Goal: Information Seeking & Learning: Learn about a topic

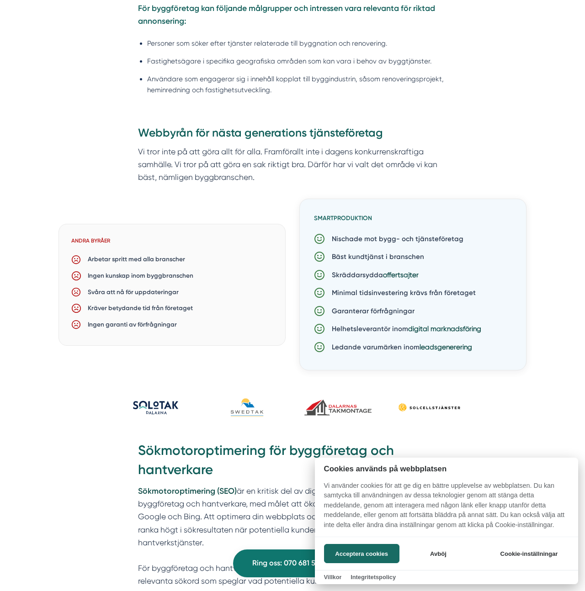
scroll to position [1267, 0]
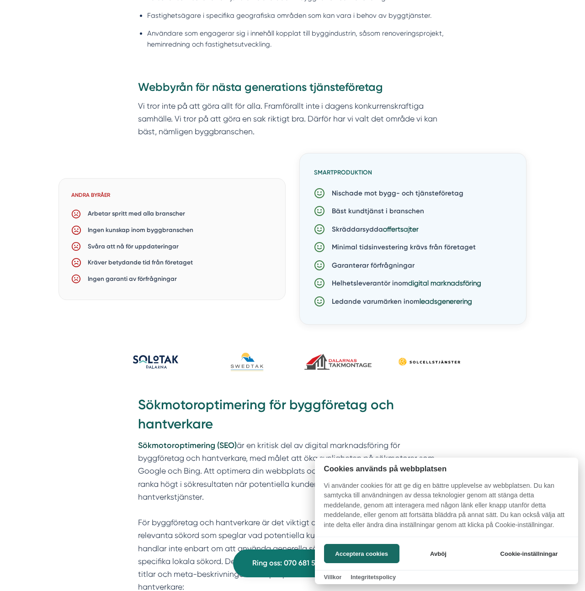
drag, startPoint x: 218, startPoint y: 6, endPoint x: 226, endPoint y: 27, distance: 22.7
click at [218, 8] on div at bounding box center [292, 295] width 585 height 591
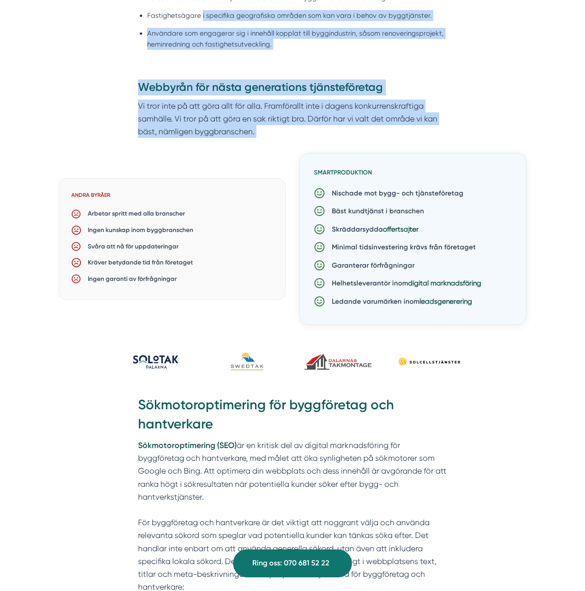
drag, startPoint x: 200, startPoint y: 18, endPoint x: 247, endPoint y: 159, distance: 148.4
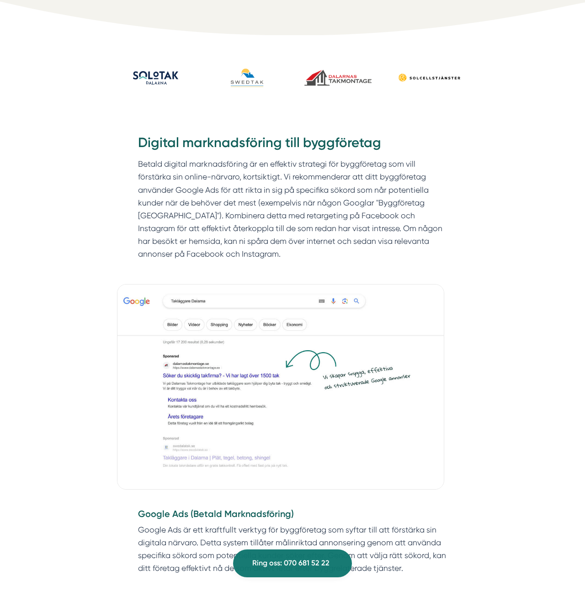
scroll to position [0, 0]
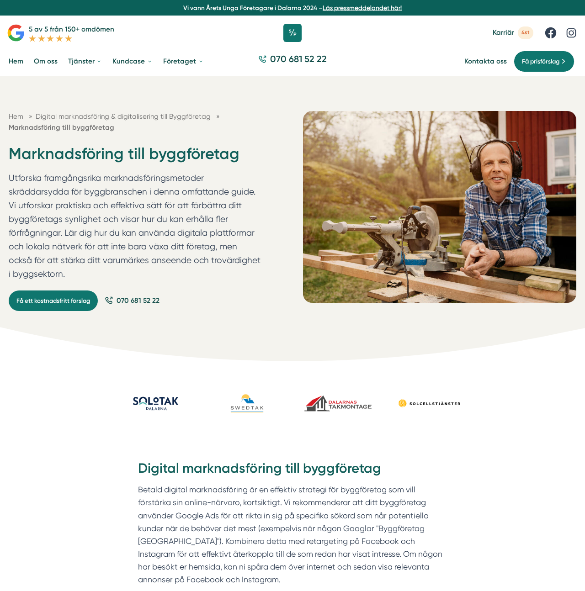
click at [134, 176] on p "Utforska framgångsrika marknadsföringsmetoder skräddarsydda för byggbranschen i…" at bounding box center [135, 228] width 253 height 114
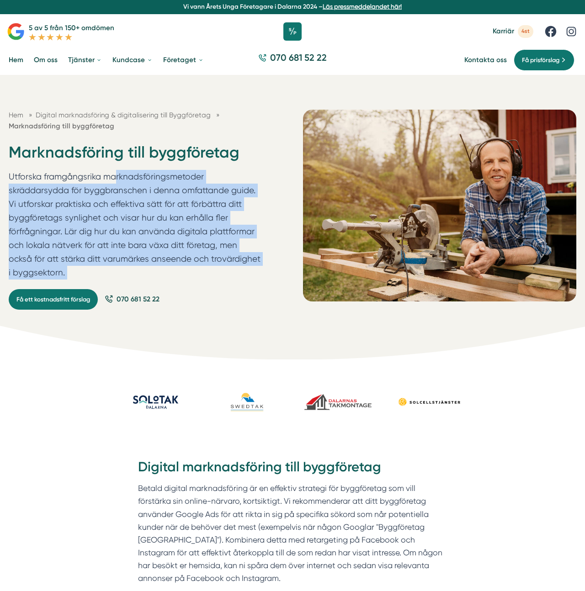
click at [134, 176] on p "Utforska framgångsrika marknadsföringsmetoder skräddarsydda för byggbranschen i…" at bounding box center [135, 227] width 253 height 114
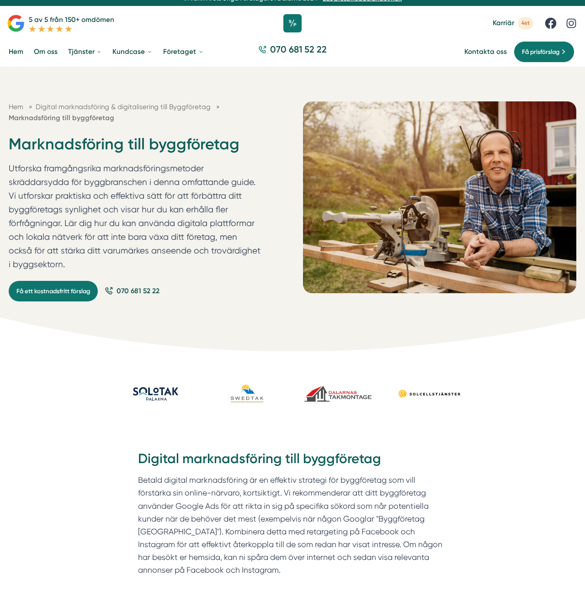
drag, startPoint x: 153, startPoint y: 155, endPoint x: 162, endPoint y: 144, distance: 14.3
click at [153, 155] on h1 "Marknadsföring till byggföretag" at bounding box center [135, 148] width 253 height 28
click at [165, 140] on h1 "Marknadsföring till byggföretag" at bounding box center [135, 148] width 253 height 28
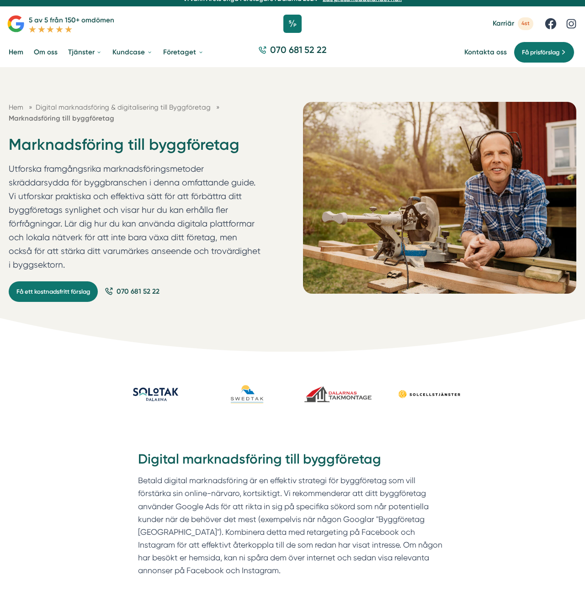
click at [165, 140] on h1 "Marknadsföring till byggföretag" at bounding box center [135, 148] width 253 height 28
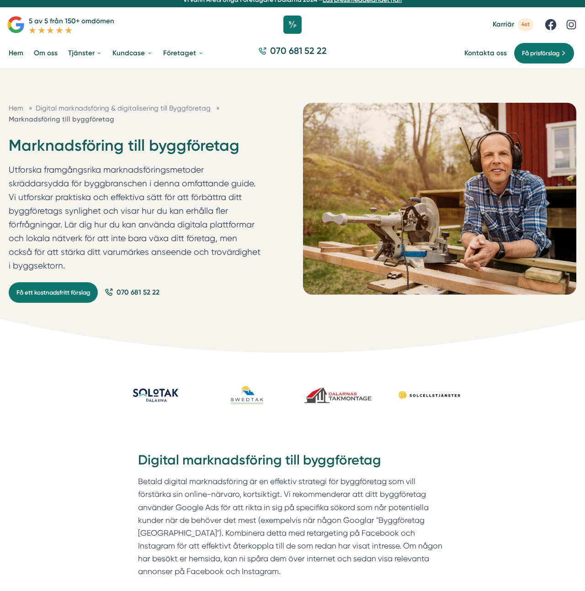
click at [173, 180] on p "Utforska framgångsrika marknadsföringsmetoder skräddarsydda för byggbranschen i…" at bounding box center [135, 220] width 253 height 114
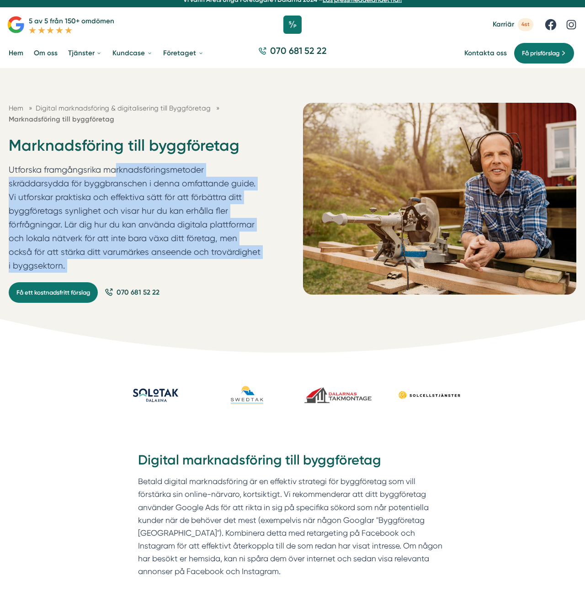
click at [173, 180] on p "Utforska framgångsrika marknadsföringsmetoder skräddarsydda för byggbranschen i…" at bounding box center [135, 220] width 253 height 114
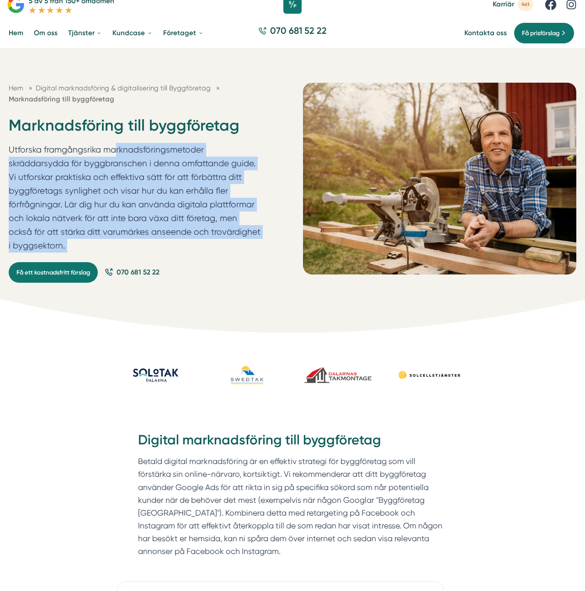
scroll to position [31, 0]
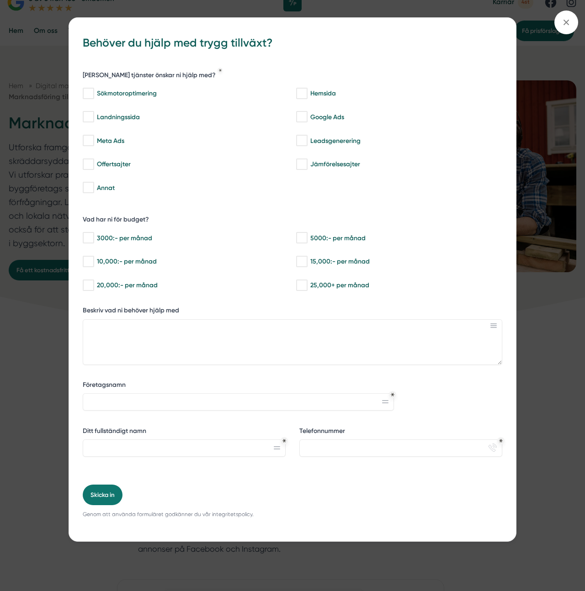
click at [48, 89] on div "bbc9b822-b2c6-488a-ab3e-9a2d59e49c7c Behöver du hjälp med trygg tillväxt? [PERS…" at bounding box center [292, 295] width 585 height 591
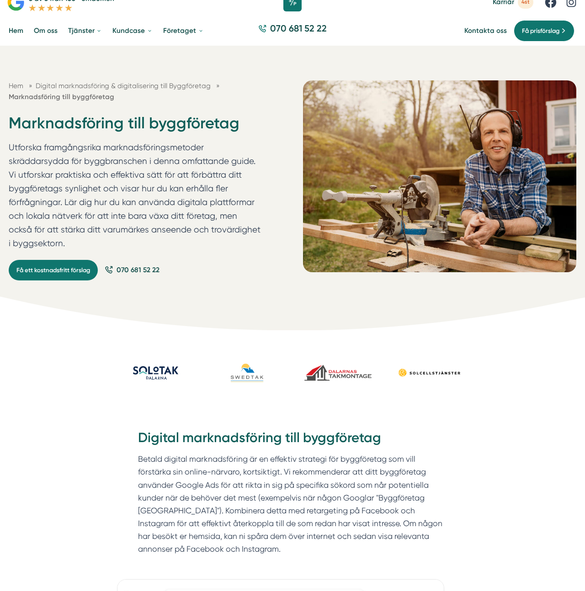
click at [48, 89] on span "Digital marknadsföring & digitalisering till Byggföretag" at bounding box center [123, 86] width 175 height 8
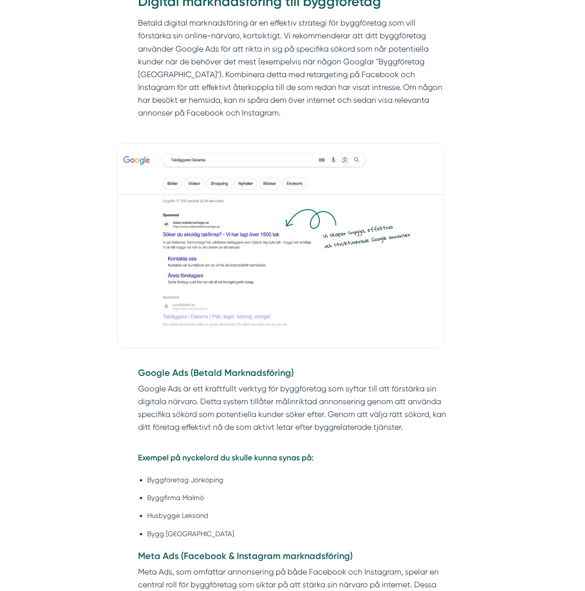
scroll to position [468, 0]
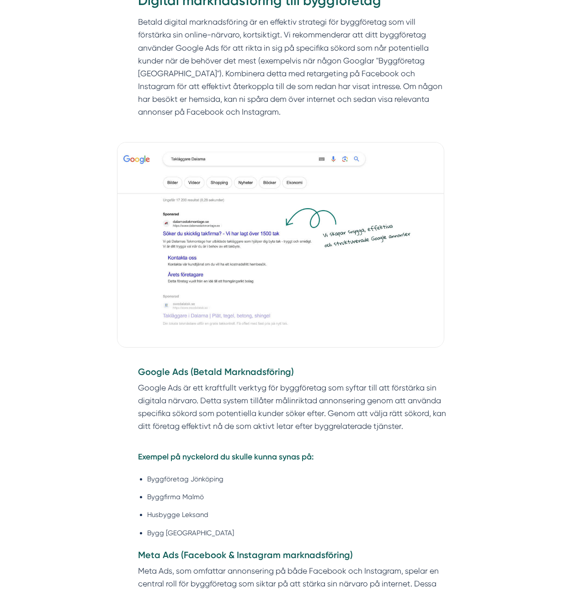
click at [283, 240] on img at bounding box center [280, 245] width 327 height 206
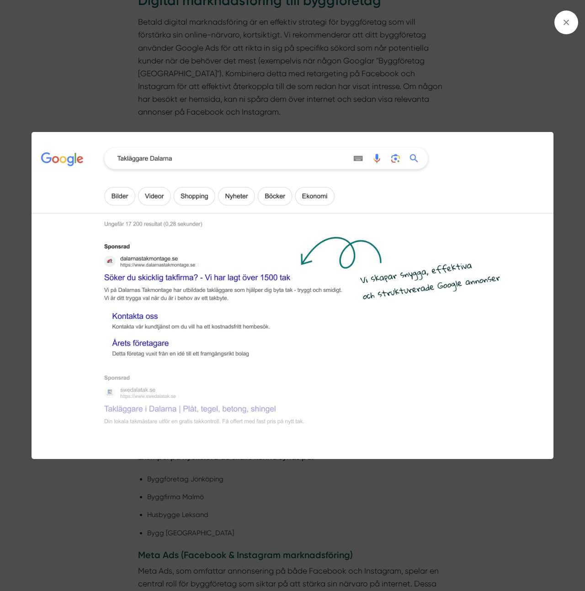
click at [311, 88] on div at bounding box center [292, 295] width 585 height 591
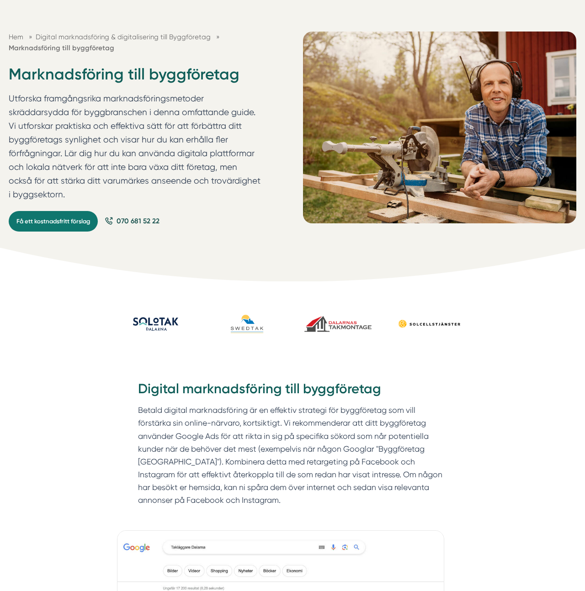
scroll to position [0, 0]
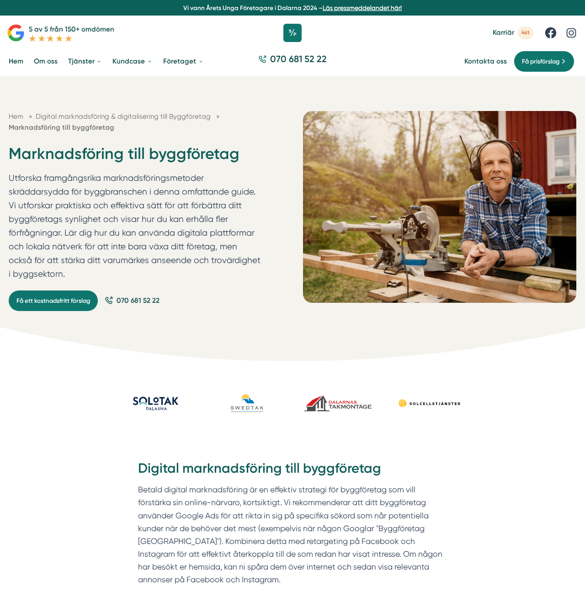
click at [266, 119] on div "Hem » Digital marknadsföring & digitalisering till Byggföretag » Marknadsföring…" at bounding box center [145, 211] width 273 height 200
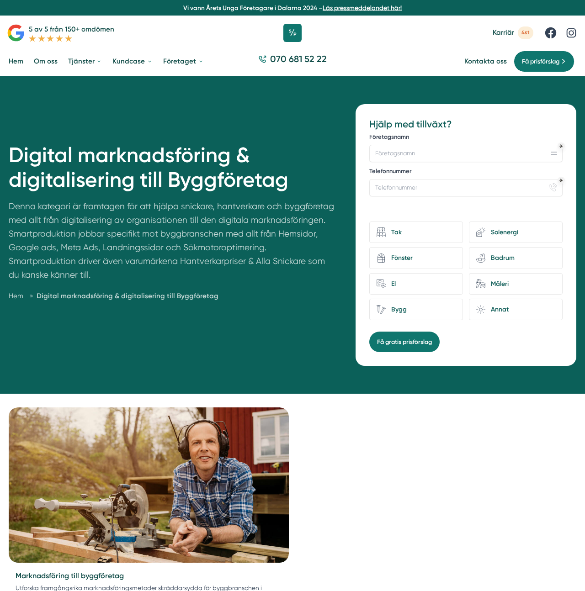
click at [210, 147] on h1 "Digital marknadsföring & digitalisering till Byggföretag" at bounding box center [172, 171] width 326 height 57
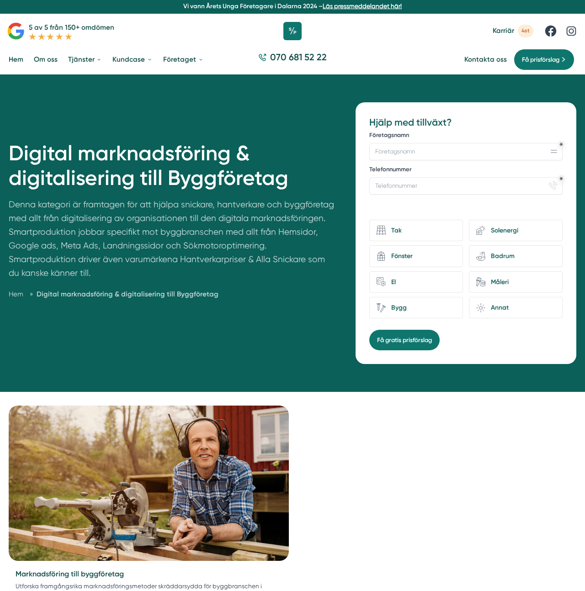
click at [214, 144] on h1 "Digital marknadsföring & digitalisering till Byggföretag" at bounding box center [172, 169] width 326 height 57
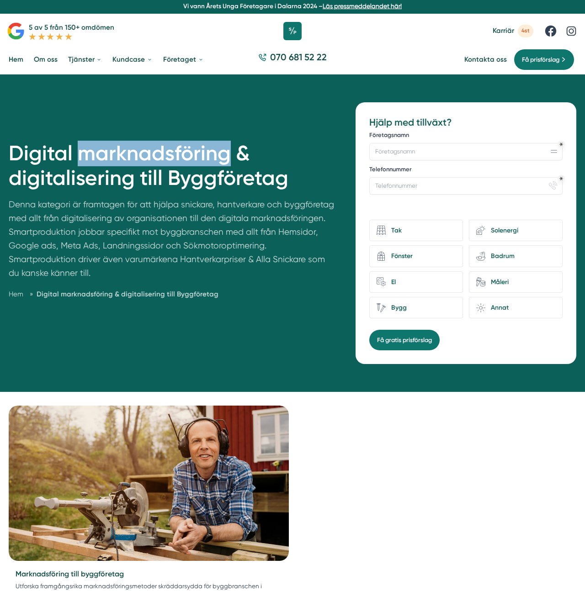
click at [214, 144] on h1 "Digital marknadsföring & digitalisering till Byggföretag" at bounding box center [172, 169] width 326 height 57
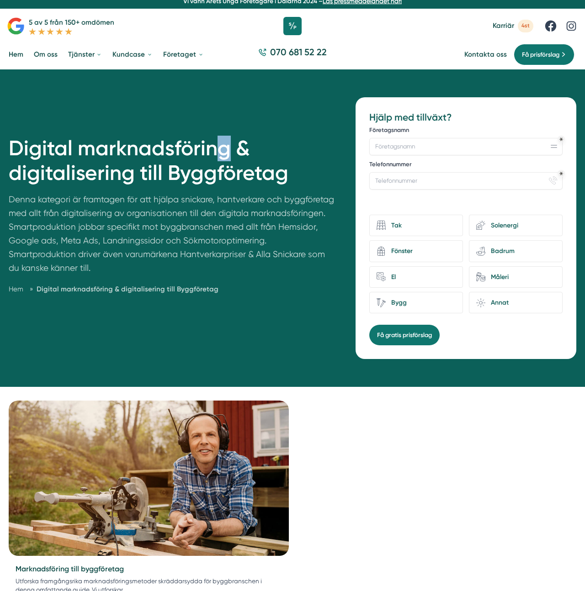
click at [214, 144] on h1 "Digital marknadsföring & digitalisering till Byggföretag" at bounding box center [172, 164] width 326 height 57
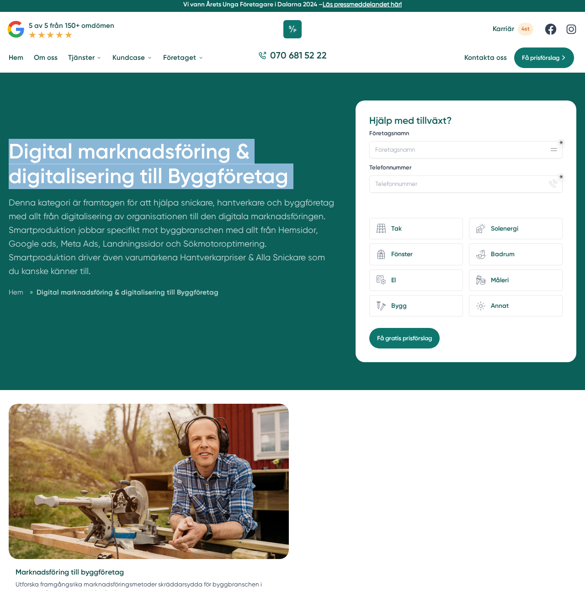
click at [214, 144] on h1 "Digital marknadsföring & digitalisering till Byggföretag" at bounding box center [172, 167] width 326 height 57
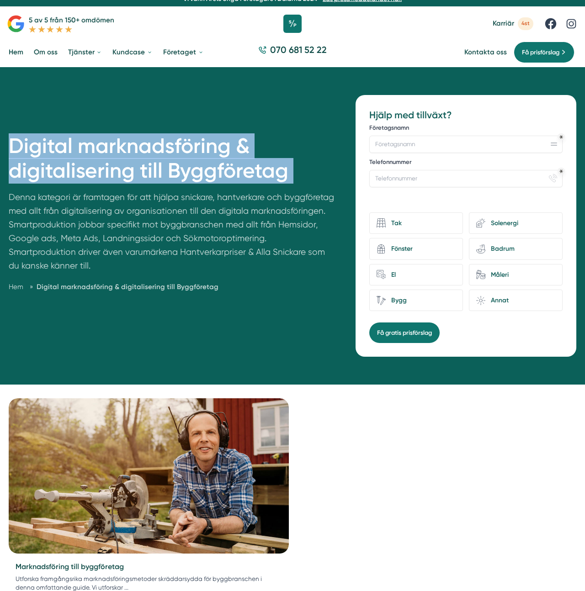
click at [214, 144] on h1 "Digital marknadsföring & digitalisering till Byggföretag" at bounding box center [172, 162] width 326 height 57
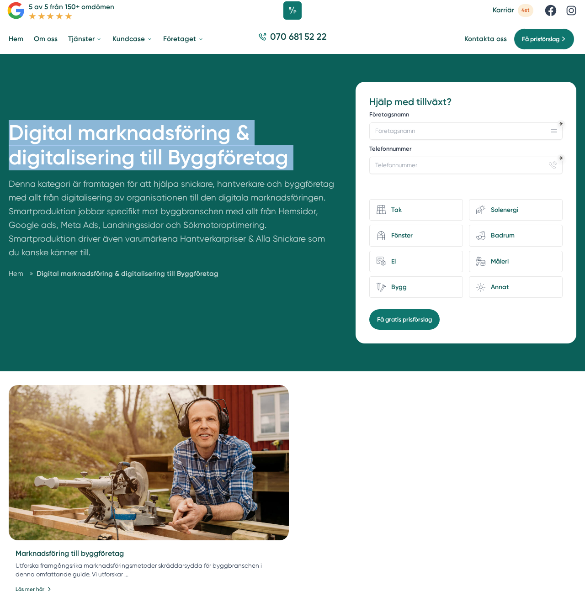
click at [212, 161] on h1 "Digital marknadsföring & digitalisering till Byggföretag" at bounding box center [172, 149] width 326 height 57
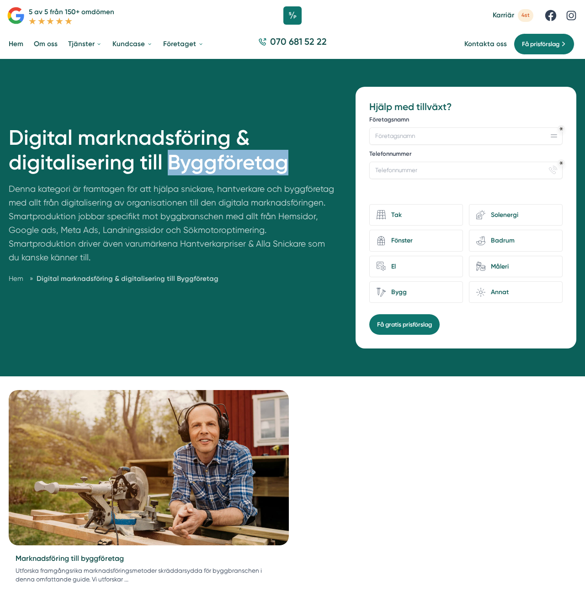
click at [212, 161] on h1 "Digital marknadsföring & digitalisering till Byggföretag" at bounding box center [172, 154] width 326 height 57
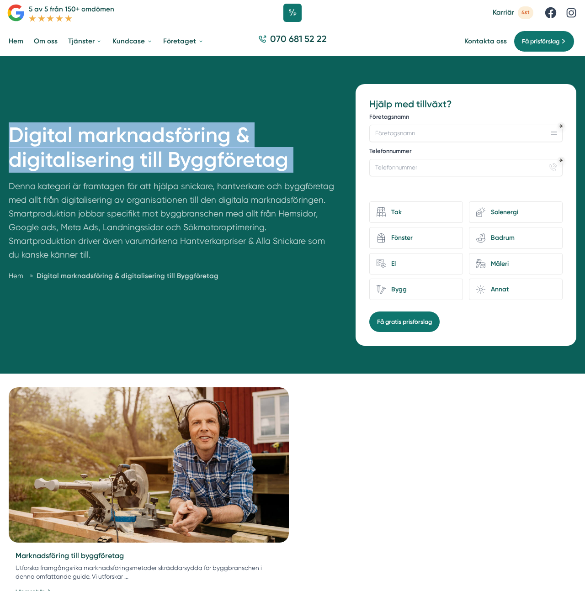
click at [212, 161] on h1 "Digital marknadsföring & digitalisering till Byggföretag" at bounding box center [172, 151] width 326 height 57
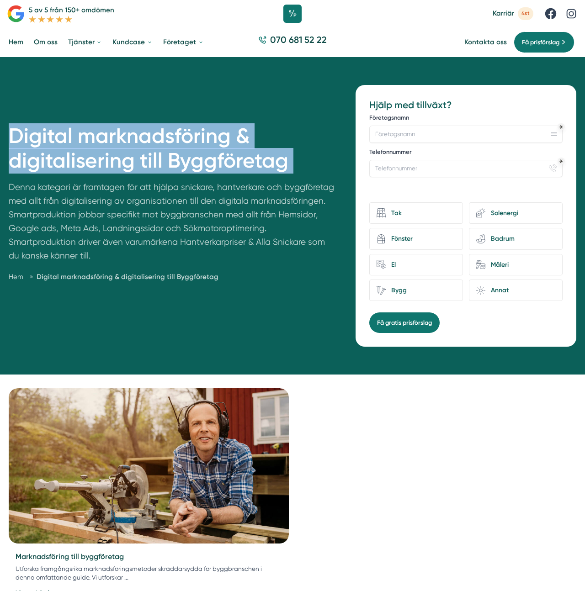
scroll to position [19, 0]
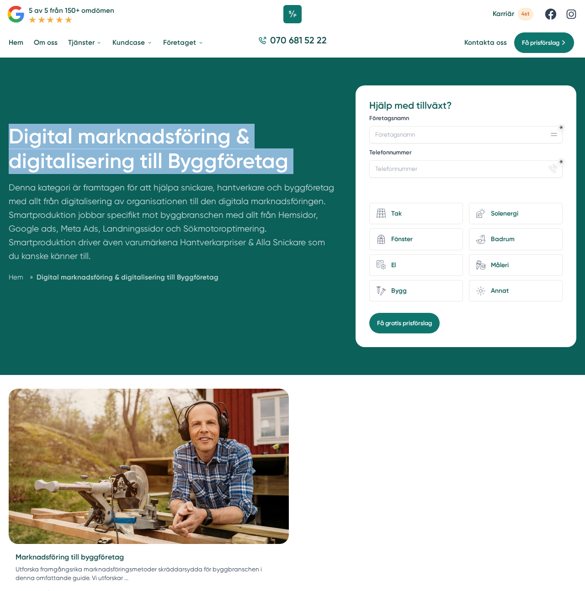
click at [145, 175] on h1 "Digital marknadsföring & digitalisering till Byggföretag" at bounding box center [172, 152] width 326 height 57
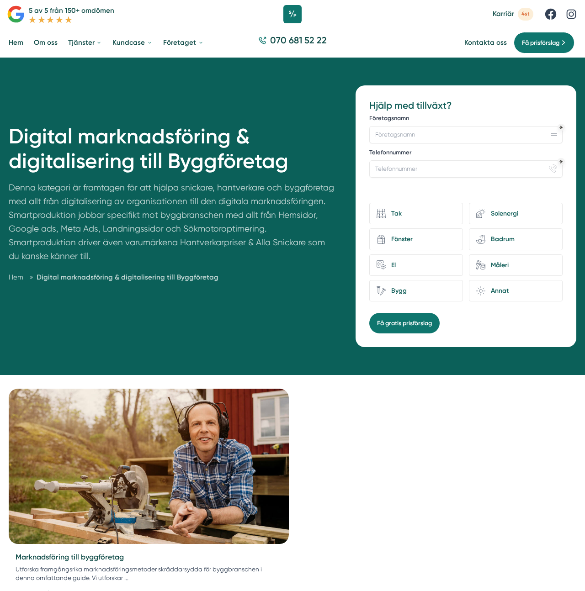
click at [145, 175] on h1 "Digital marknadsföring & digitalisering till Byggföretag" at bounding box center [172, 152] width 326 height 57
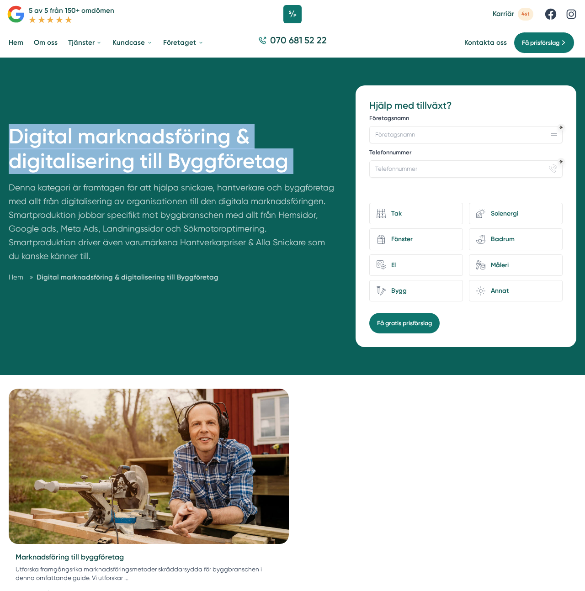
click at [145, 175] on h1 "Digital marknadsföring & digitalisering till Byggföretag" at bounding box center [172, 152] width 326 height 57
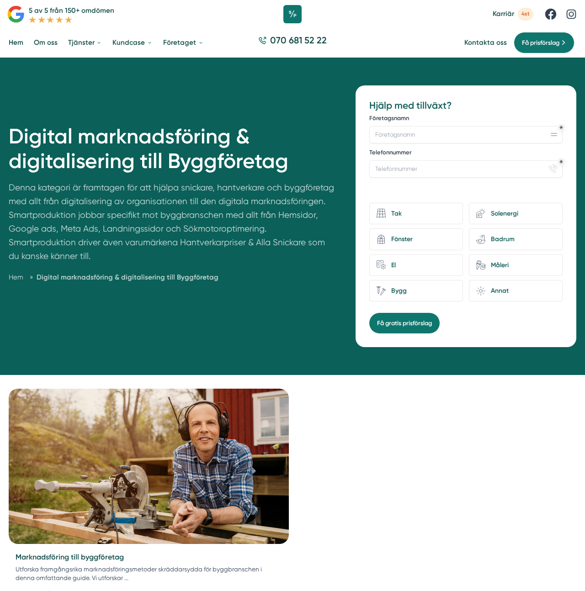
click at [196, 198] on p "Denna kategori är framtagen för att hjälpa snickare, hantverkare och byggföreta…" at bounding box center [172, 224] width 326 height 86
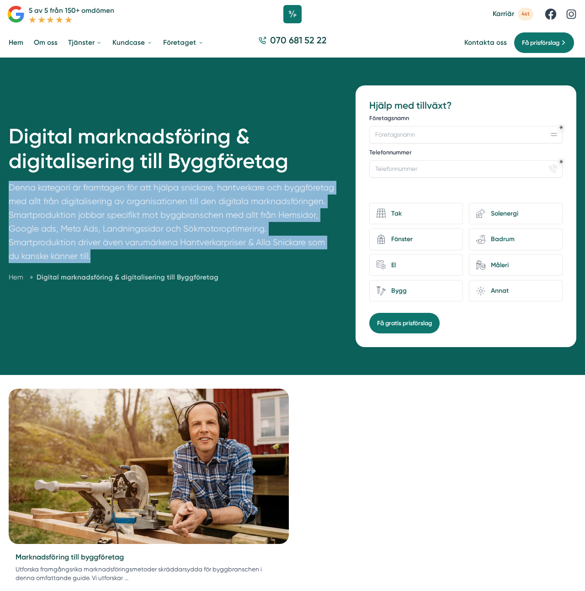
click at [196, 198] on p "Denna kategori är framtagen för att hjälpa snickare, hantverkare och byggföreta…" at bounding box center [172, 224] width 326 height 86
